Goal: Task Accomplishment & Management: Complete application form

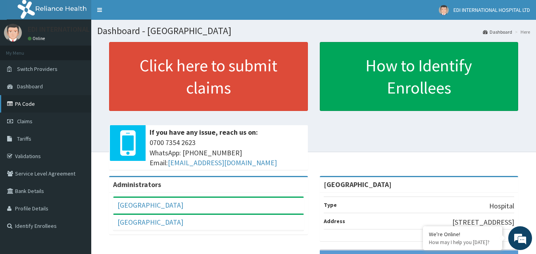
click at [37, 106] on link "PA Code" at bounding box center [45, 103] width 91 height 17
click at [108, 86] on div "Click here to submit claims If you have any issue, reach us on: 0700 7354 2623 …" at bounding box center [208, 109] width 211 height 134
click at [29, 124] on span "Claims" at bounding box center [24, 121] width 15 height 7
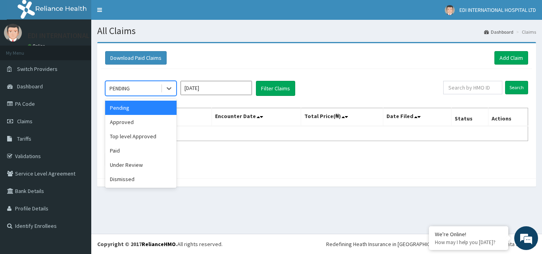
click at [137, 89] on div "PENDING" at bounding box center [133, 88] width 55 height 13
click at [125, 122] on div "Approved" at bounding box center [140, 122] width 71 height 14
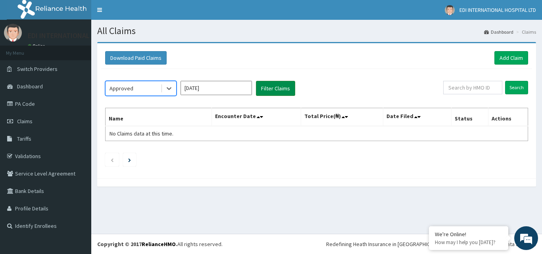
click at [267, 89] on button "Filter Claims" at bounding box center [275, 88] width 39 height 15
click at [167, 89] on icon at bounding box center [169, 88] width 8 height 8
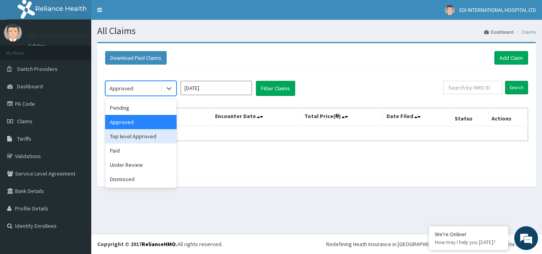
click at [131, 141] on div "Top level Approved" at bounding box center [140, 136] width 71 height 14
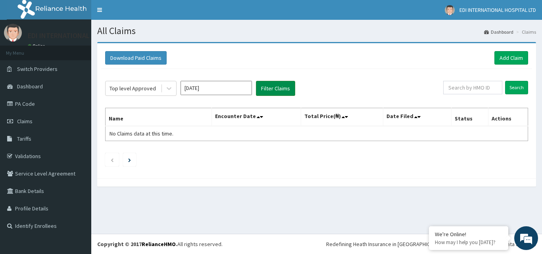
click at [270, 90] on button "Filter Claims" at bounding box center [275, 88] width 39 height 15
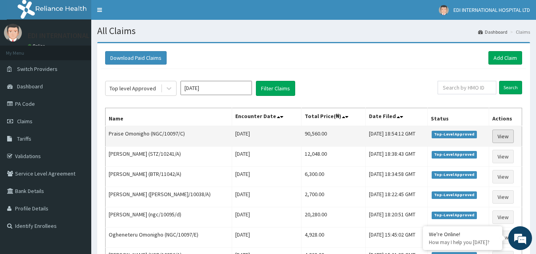
click at [503, 137] on link "View" at bounding box center [502, 136] width 21 height 13
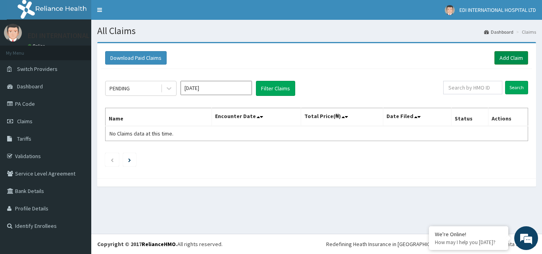
click at [511, 60] on link "Add Claim" at bounding box center [511, 57] width 34 height 13
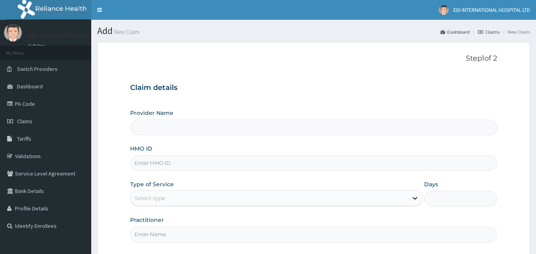
click at [177, 165] on input "HMO ID" at bounding box center [313, 162] width 367 height 15
type input "[GEOGRAPHIC_DATA]"
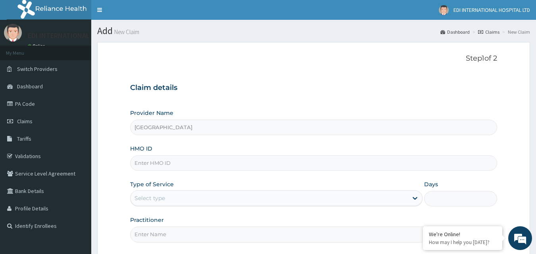
type input "v"
paste input "NNI/10111/A"
type input "NNI/10111/A"
click at [145, 202] on div "Select type" at bounding box center [149, 198] width 31 height 8
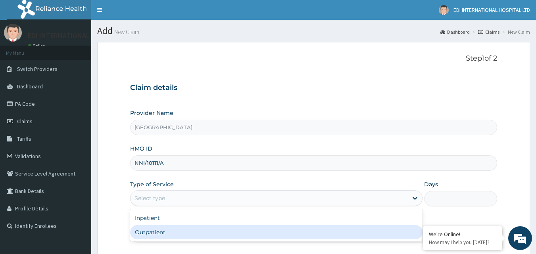
click at [150, 233] on div "Outpatient" at bounding box center [276, 232] width 292 height 14
type input "1"
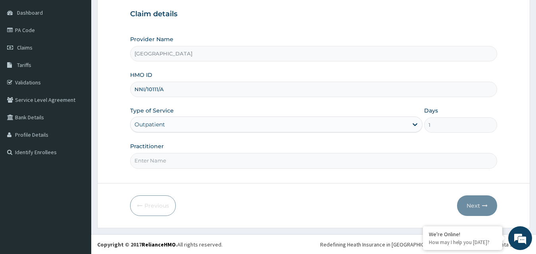
scroll to position [74, 0]
click at [169, 158] on input "Practitioner" at bounding box center [313, 160] width 367 height 15
type input "d"
type input "DR.SAMPRAS"
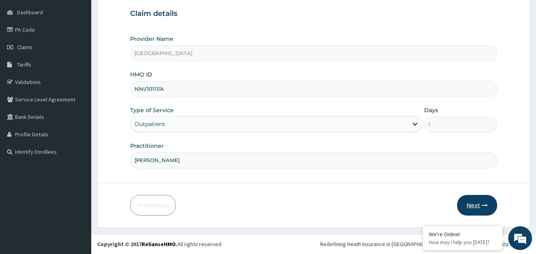
click at [476, 206] on button "Next" at bounding box center [477, 205] width 40 height 21
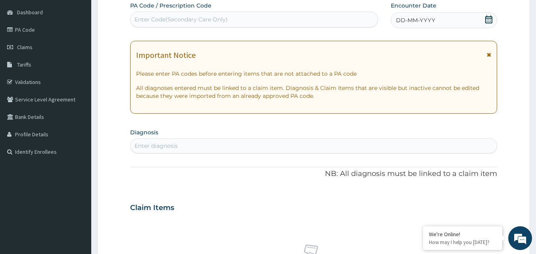
click at [215, 18] on div "Enter Code(Secondary Care Only)" at bounding box center [180, 19] width 93 height 8
paste input "PA/A3338C"
type input "PA/A3338C"
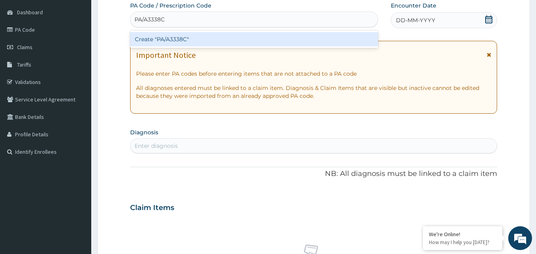
click at [223, 45] on div "Create "PA/A3338C"" at bounding box center [254, 39] width 248 height 14
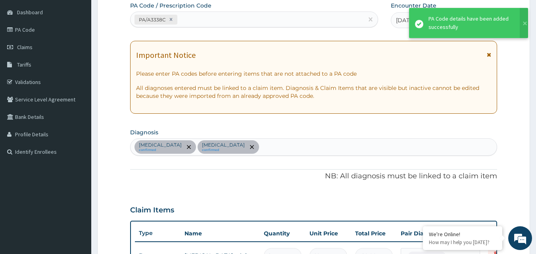
scroll to position [316, 0]
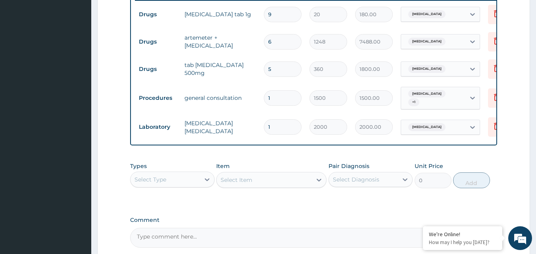
drag, startPoint x: 280, startPoint y: 44, endPoint x: 281, endPoint y: 40, distance: 4.0
click at [281, 44] on input "6" at bounding box center [283, 41] width 38 height 15
type input "0.00"
type input "1"
type input "1248.00"
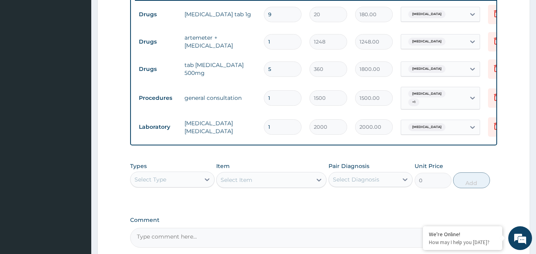
type input "1"
click at [271, 167] on div "Types Select Type Item Select Item Pair Diagnosis Select Diagnosis Unit Price 0…" at bounding box center [313, 175] width 367 height 34
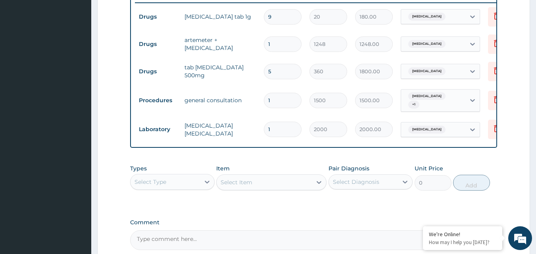
scroll to position [395, 0]
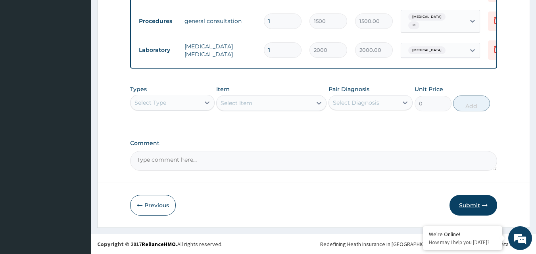
click at [466, 209] on button "Submit" at bounding box center [473, 205] width 48 height 21
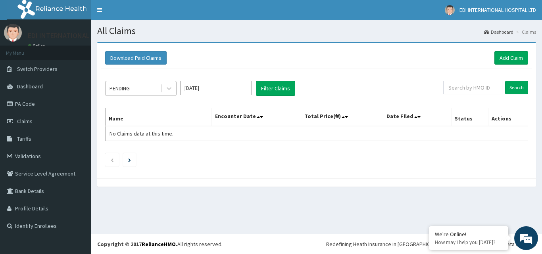
click at [152, 89] on div "PENDING" at bounding box center [133, 88] width 55 height 13
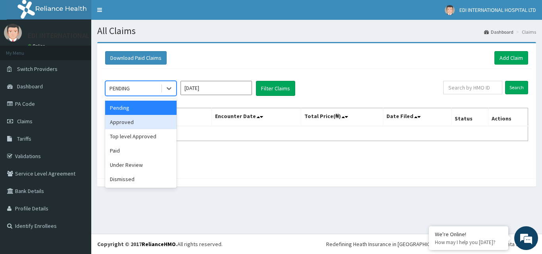
click at [125, 123] on div "Approved" at bounding box center [140, 122] width 71 height 14
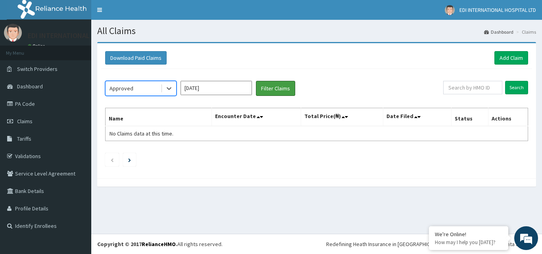
drag, startPoint x: 271, startPoint y: 90, endPoint x: 282, endPoint y: 138, distance: 49.0
click at [271, 91] on button "Filter Claims" at bounding box center [275, 88] width 39 height 15
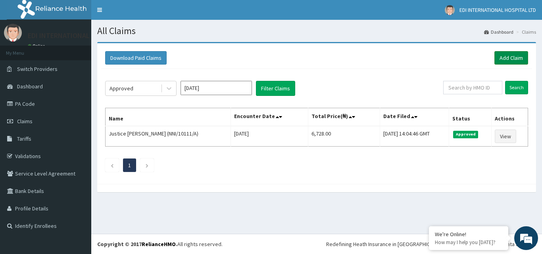
click at [507, 52] on link "Add Claim" at bounding box center [511, 57] width 34 height 13
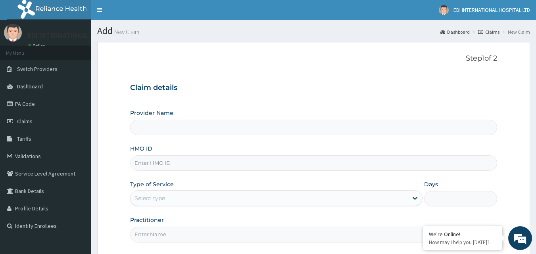
type input "[GEOGRAPHIC_DATA]"
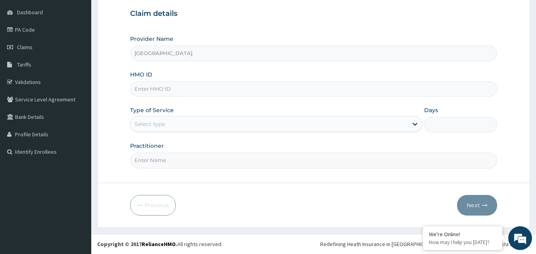
scroll to position [35, 0]
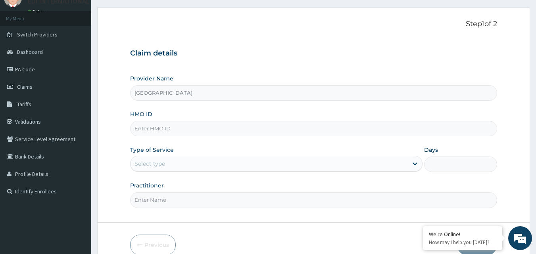
click at [173, 133] on input "HMO ID" at bounding box center [313, 128] width 367 height 15
paste input "VCP/10024/A"
type input "VCP/10024/A"
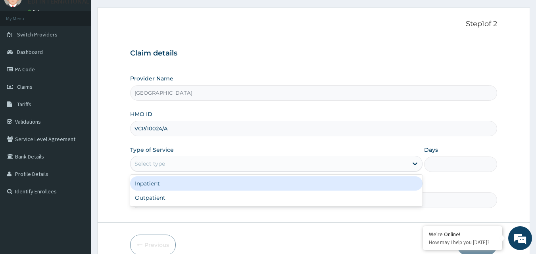
click at [167, 165] on div "Select type" at bounding box center [269, 163] width 277 height 13
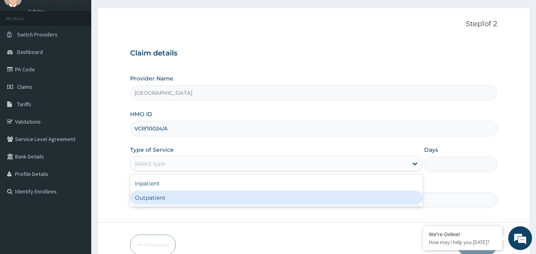
click at [170, 200] on div "Outpatient" at bounding box center [276, 198] width 292 height 14
type input "1"
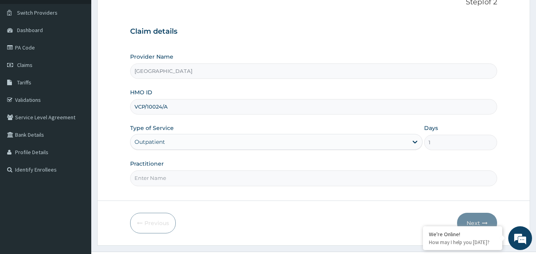
scroll to position [74, 0]
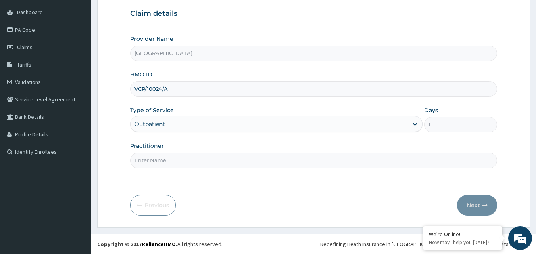
click at [171, 160] on input "Practitioner" at bounding box center [313, 160] width 367 height 15
type input "DR."
click at [470, 208] on button "Next" at bounding box center [477, 205] width 40 height 21
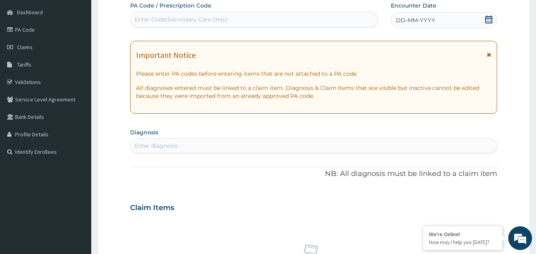
drag, startPoint x: 261, startPoint y: 17, endPoint x: 262, endPoint y: 65, distance: 48.0
click at [261, 19] on div "Enter Code(Secondary Care Only)" at bounding box center [255, 19] width 248 height 13
paste input "PA/6316AD"
type input "PA/6316AD"
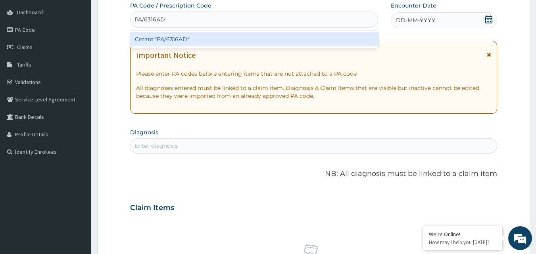
click at [186, 41] on div "Create "PA/6316AD"" at bounding box center [254, 39] width 248 height 14
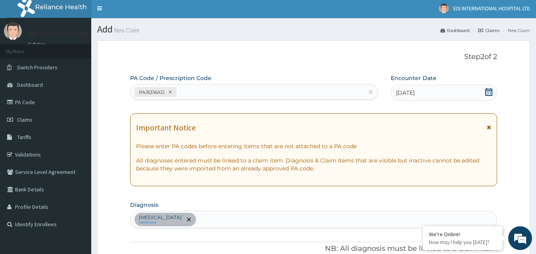
scroll to position [0, 0]
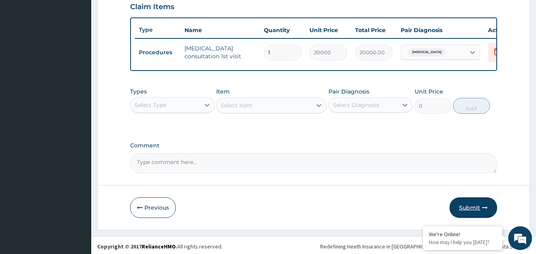
click at [467, 211] on button "Submit" at bounding box center [473, 208] width 48 height 21
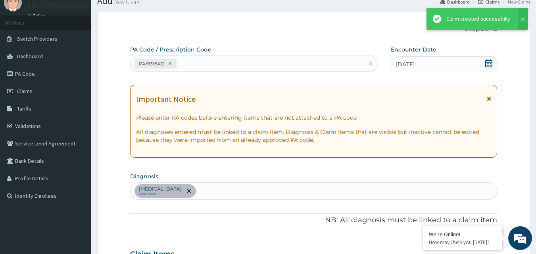
scroll to position [278, 0]
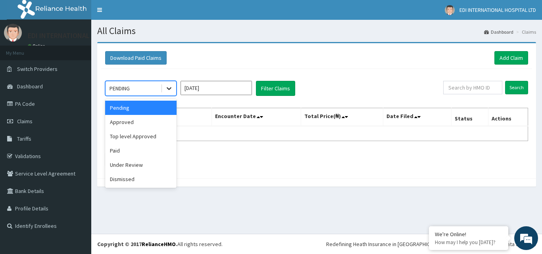
click at [173, 88] on div at bounding box center [169, 88] width 14 height 14
click at [127, 123] on div "Approved" at bounding box center [140, 122] width 71 height 14
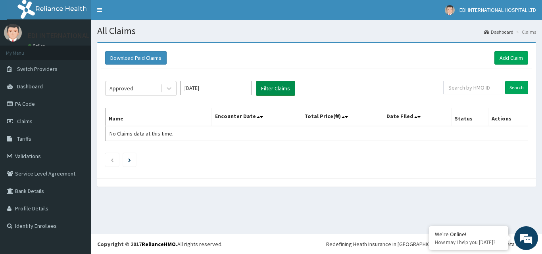
click at [288, 90] on button "Filter Claims" at bounding box center [275, 88] width 39 height 15
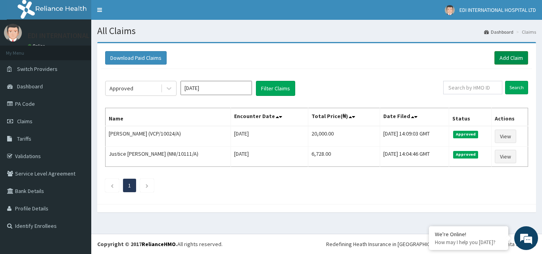
click at [514, 56] on link "Add Claim" at bounding box center [511, 57] width 34 height 13
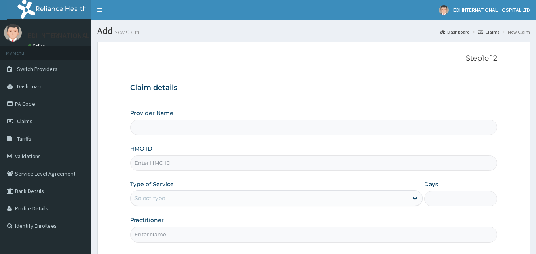
click at [182, 165] on input "HMO ID" at bounding box center [313, 162] width 367 height 15
paste input "KUD/10616/A"
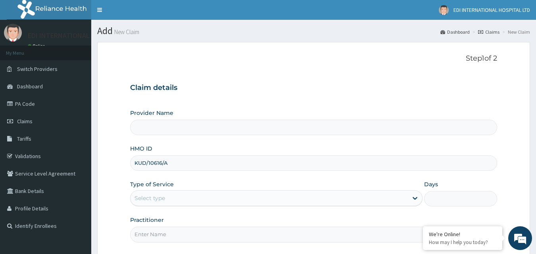
type input "KUD/10616/A"
click at [162, 200] on div "Select type" at bounding box center [149, 198] width 31 height 8
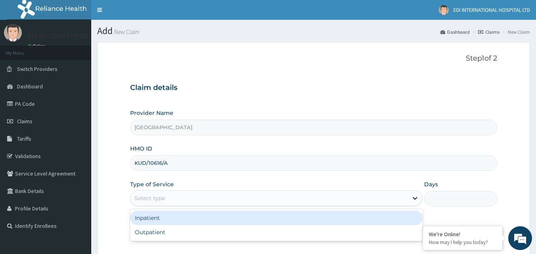
type input "[GEOGRAPHIC_DATA]"
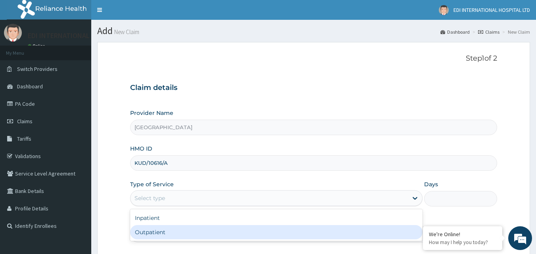
click at [155, 232] on div "Outpatient" at bounding box center [276, 232] width 292 height 14
type input "1"
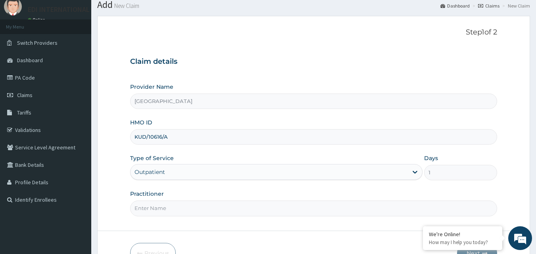
scroll to position [74, 0]
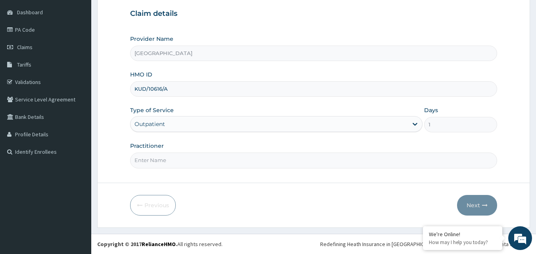
click at [169, 162] on input "Practitioner" at bounding box center [313, 160] width 367 height 15
type input "DR.MARIAN"
click at [473, 205] on button "Next" at bounding box center [477, 205] width 40 height 21
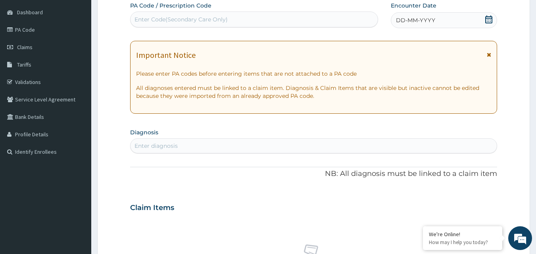
click at [189, 17] on div "Enter Code(Secondary Care Only)" at bounding box center [180, 19] width 93 height 8
paste input "PA/BB5BF5"
type input "PA/BB5BF5"
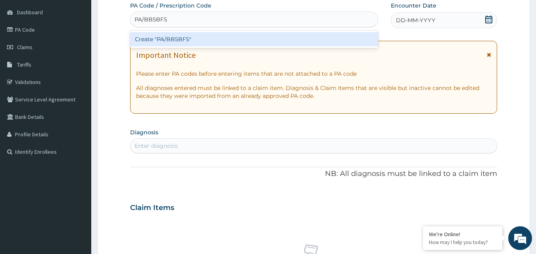
click at [201, 40] on div "Create "PA/BB5BF5"" at bounding box center [254, 39] width 248 height 14
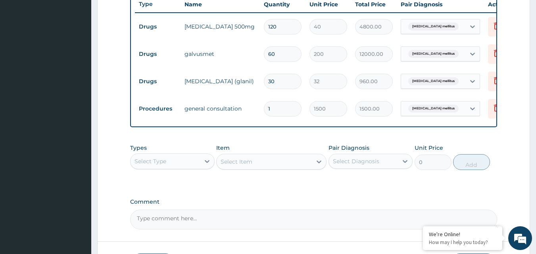
scroll to position [368, 0]
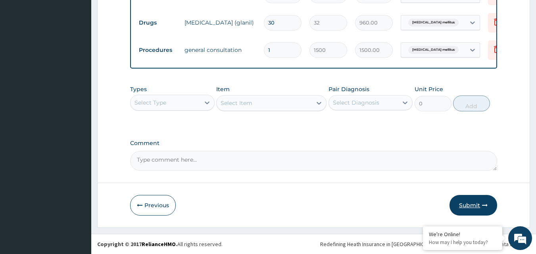
click at [471, 205] on button "Submit" at bounding box center [473, 205] width 48 height 21
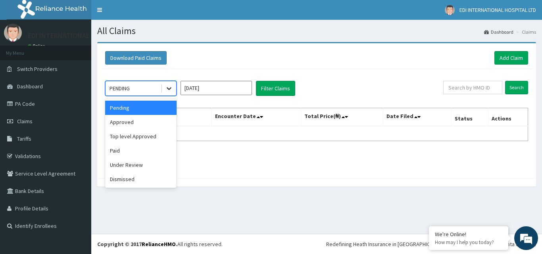
click at [171, 89] on icon at bounding box center [169, 88] width 8 height 8
click at [135, 119] on div "Approved" at bounding box center [140, 122] width 71 height 14
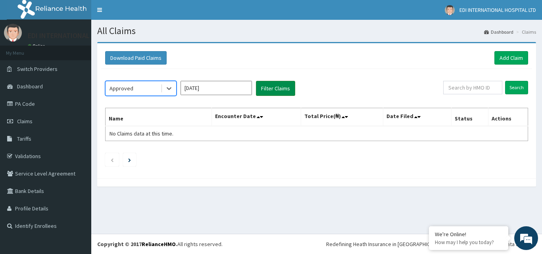
click at [275, 90] on button "Filter Claims" at bounding box center [275, 88] width 39 height 15
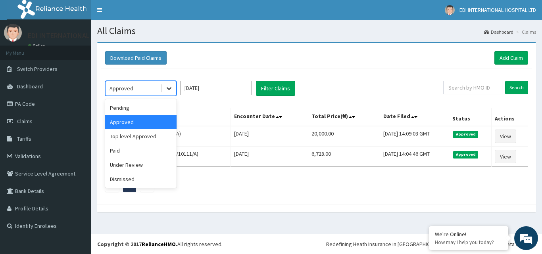
click at [169, 89] on icon at bounding box center [169, 89] width 5 height 3
click at [142, 166] on div "Under Review" at bounding box center [140, 165] width 71 height 14
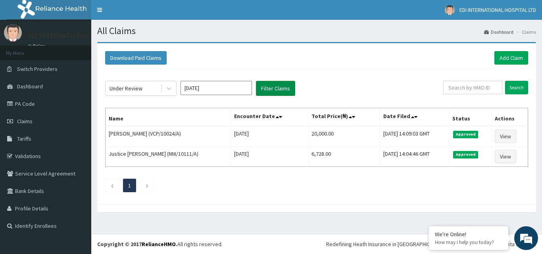
click at [271, 87] on button "Filter Claims" at bounding box center [275, 88] width 39 height 15
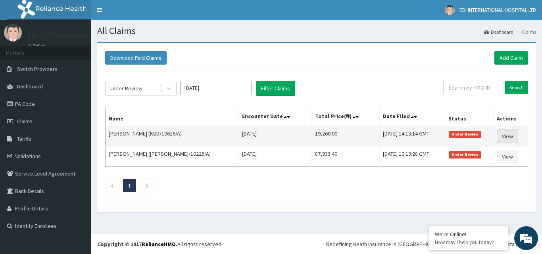
click at [508, 138] on link "View" at bounding box center [507, 136] width 21 height 13
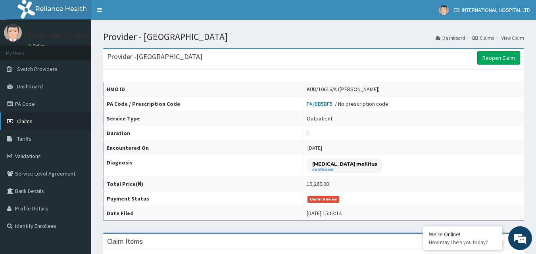
click at [40, 125] on link "Claims" at bounding box center [45, 121] width 91 height 17
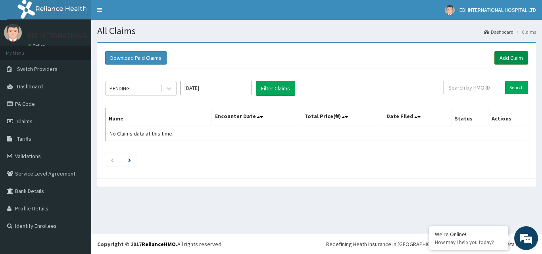
click at [515, 59] on link "Add Claim" at bounding box center [511, 57] width 34 height 13
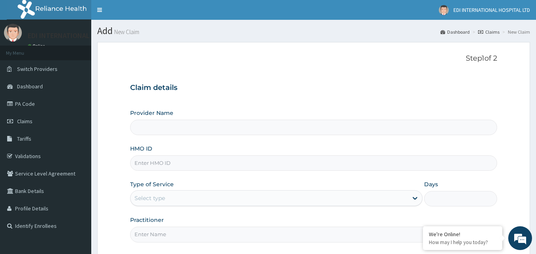
type input "[GEOGRAPHIC_DATA]"
drag, startPoint x: 160, startPoint y: 163, endPoint x: 179, endPoint y: 206, distance: 47.2
click at [160, 168] on input "HMO ID" at bounding box center [313, 162] width 367 height 15
paste input "nni/10247/a"
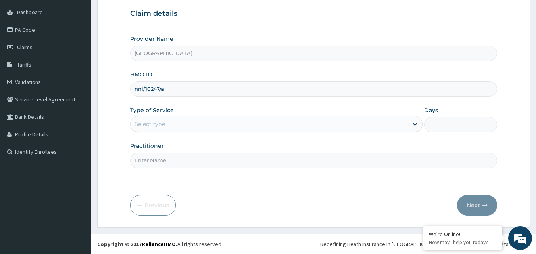
type input "nni/10247/a"
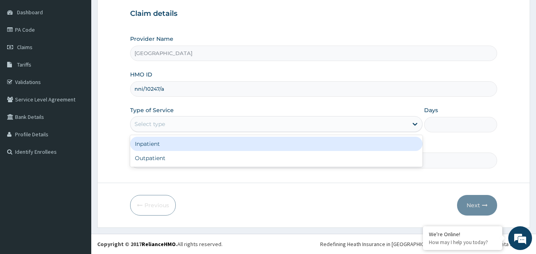
click at [167, 123] on div "Select type" at bounding box center [269, 124] width 277 height 13
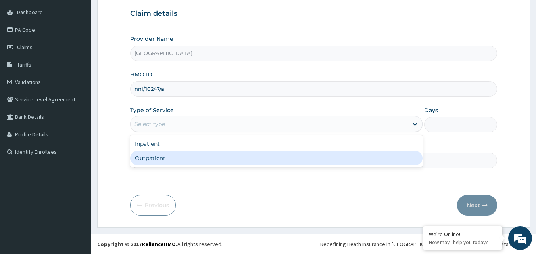
click at [168, 159] on div "Outpatient" at bounding box center [276, 158] width 292 height 14
type input "1"
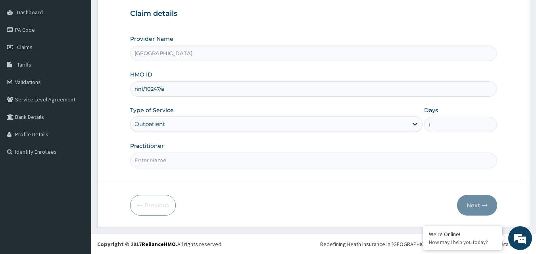
click at [169, 161] on input "Practitioner" at bounding box center [313, 160] width 367 height 15
type input "DR.DARLINGTON"
click at [468, 203] on button "Next" at bounding box center [477, 205] width 40 height 21
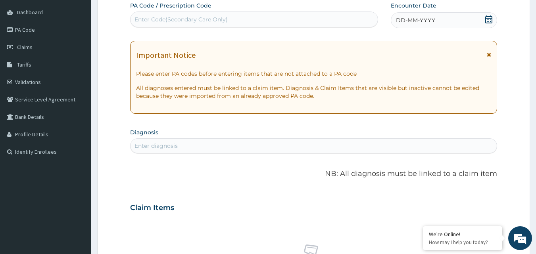
click at [193, 20] on div "Enter Code(Secondary Care Only)" at bounding box center [180, 19] width 93 height 8
paste input "PA/3D232D"
type input "PA/3D232D"
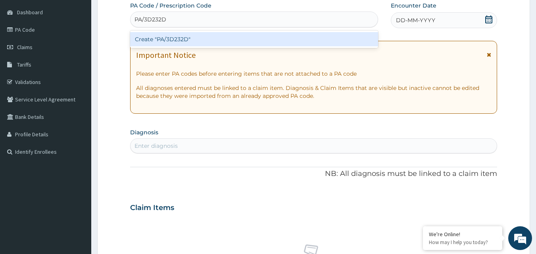
click at [205, 40] on div "Create "PA/3D232D"" at bounding box center [254, 39] width 248 height 14
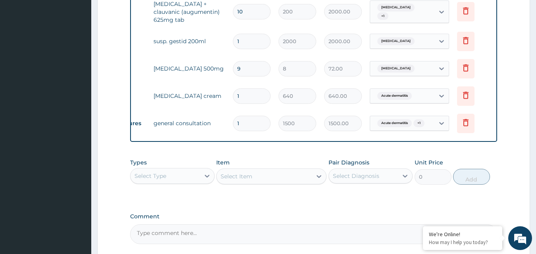
scroll to position [450, 0]
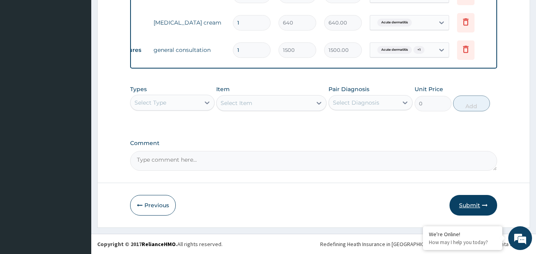
click at [472, 205] on button "Submit" at bounding box center [473, 205] width 48 height 21
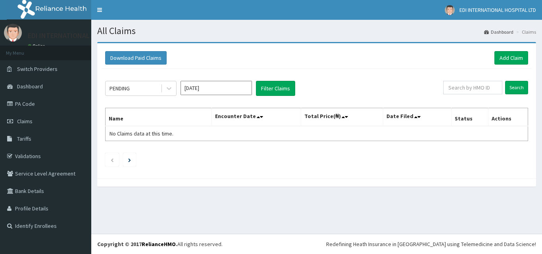
click at [126, 205] on div "All Claims Dashboard Claims Download Paid Claims Add Claim × Note you can only …" at bounding box center [316, 127] width 451 height 214
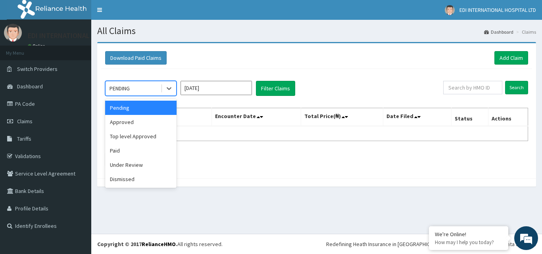
click at [155, 85] on div "PENDING" at bounding box center [133, 88] width 55 height 13
click at [133, 127] on div "Approved" at bounding box center [140, 122] width 71 height 14
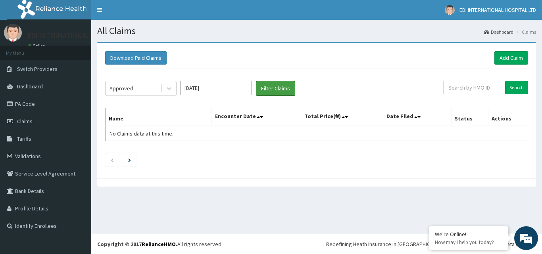
drag, startPoint x: 273, startPoint y: 89, endPoint x: 321, endPoint y: 113, distance: 54.3
click at [274, 90] on button "Filter Claims" at bounding box center [275, 88] width 39 height 15
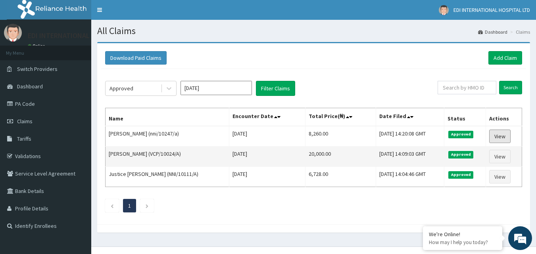
drag, startPoint x: 503, startPoint y: 139, endPoint x: 453, endPoint y: 158, distance: 53.3
click at [502, 138] on link "View" at bounding box center [499, 136] width 21 height 13
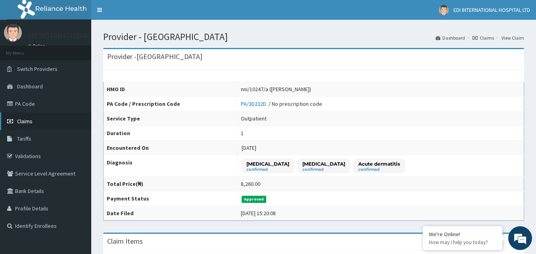
click at [44, 125] on link "Claims" at bounding box center [45, 121] width 91 height 17
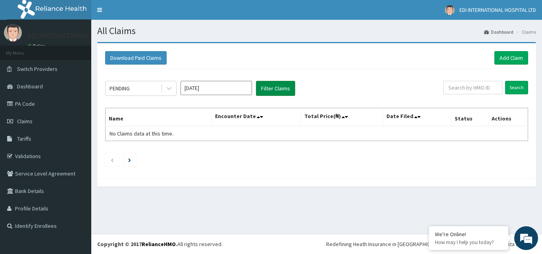
click at [275, 90] on button "Filter Claims" at bounding box center [275, 88] width 39 height 15
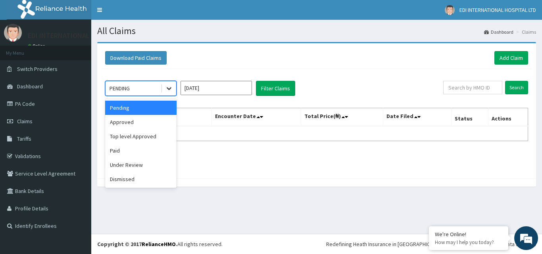
click at [169, 90] on icon at bounding box center [169, 89] width 5 height 3
drag, startPoint x: 126, startPoint y: 123, endPoint x: 125, endPoint y: 129, distance: 6.0
click at [125, 129] on div "Approved" at bounding box center [140, 122] width 71 height 14
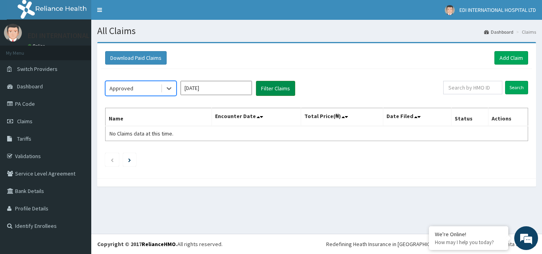
click at [279, 86] on button "Filter Claims" at bounding box center [275, 88] width 39 height 15
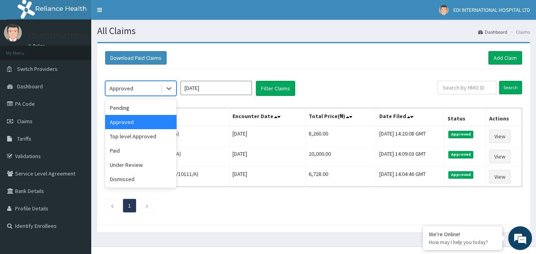
click at [156, 89] on div "Approved" at bounding box center [133, 88] width 55 height 13
click at [131, 165] on div "Under Review" at bounding box center [140, 165] width 71 height 14
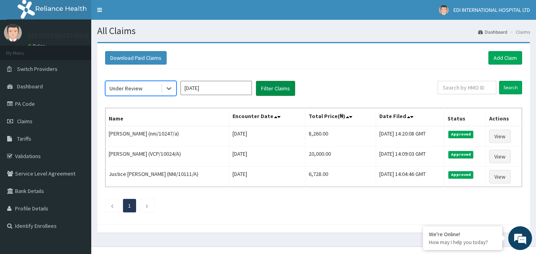
click at [272, 89] on button "Filter Claims" at bounding box center [275, 88] width 39 height 15
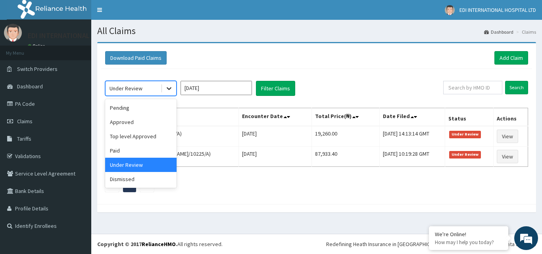
click at [167, 91] on icon at bounding box center [169, 88] width 8 height 8
click at [133, 136] on div "Top level Approved" at bounding box center [140, 136] width 71 height 14
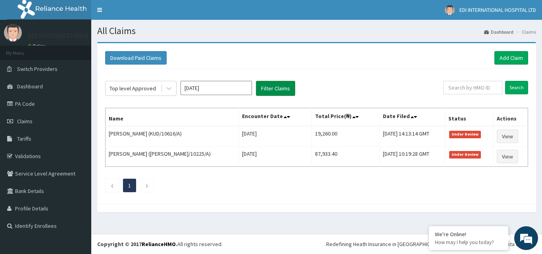
click at [274, 91] on button "Filter Claims" at bounding box center [275, 88] width 39 height 15
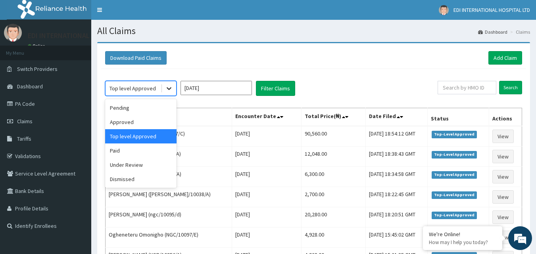
click at [173, 90] on icon at bounding box center [169, 88] width 8 height 8
click at [135, 167] on div "Under Review" at bounding box center [140, 165] width 71 height 14
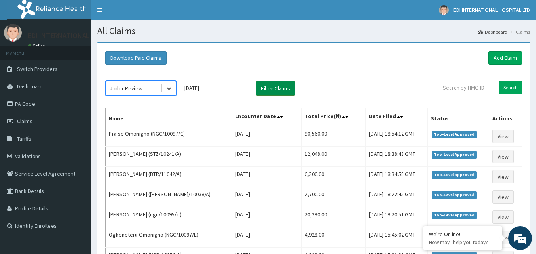
click at [266, 88] on button "Filter Claims" at bounding box center [275, 88] width 39 height 15
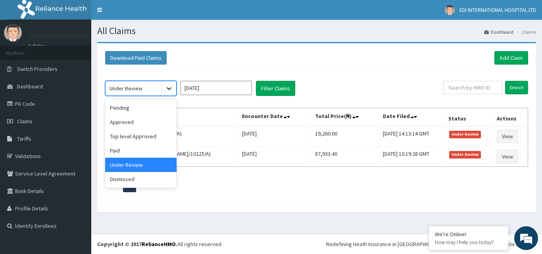
click at [167, 84] on div at bounding box center [169, 88] width 14 height 14
click at [139, 136] on div "Top level Approved" at bounding box center [140, 136] width 71 height 14
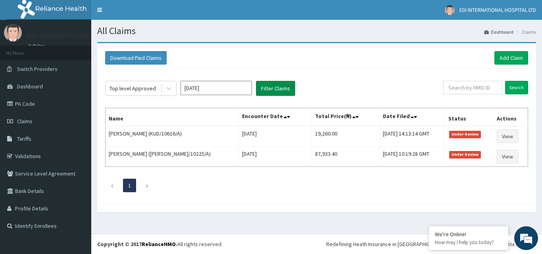
click at [273, 91] on button "Filter Claims" at bounding box center [275, 88] width 39 height 15
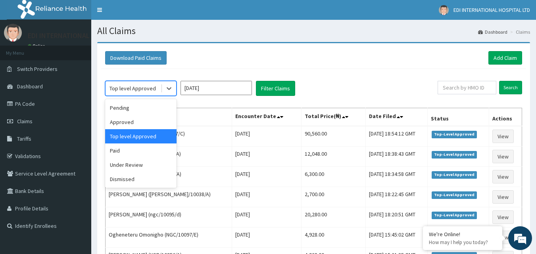
click at [154, 89] on div "Top level Approved" at bounding box center [132, 88] width 46 height 8
click at [132, 121] on div "Approved" at bounding box center [140, 122] width 71 height 14
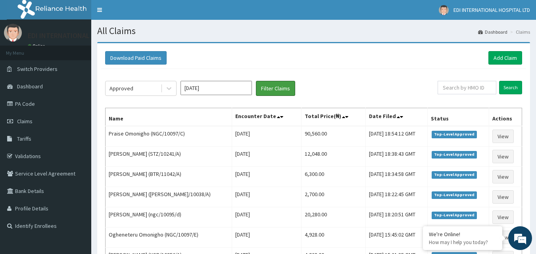
drag, startPoint x: 274, startPoint y: 88, endPoint x: 344, endPoint y: 100, distance: 71.2
click at [274, 88] on button "Filter Claims" at bounding box center [275, 88] width 39 height 15
